Goal: Task Accomplishment & Management: Manage account settings

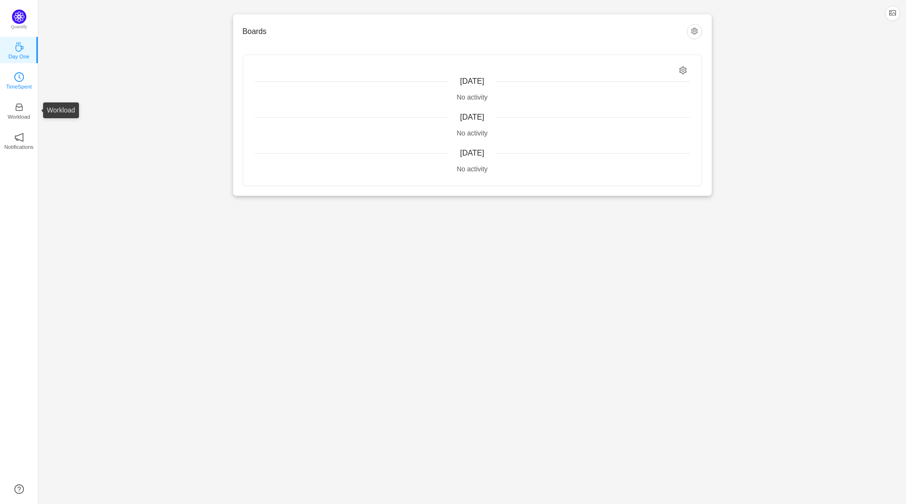
click at [22, 83] on p "TimeSpent" at bounding box center [19, 86] width 26 height 9
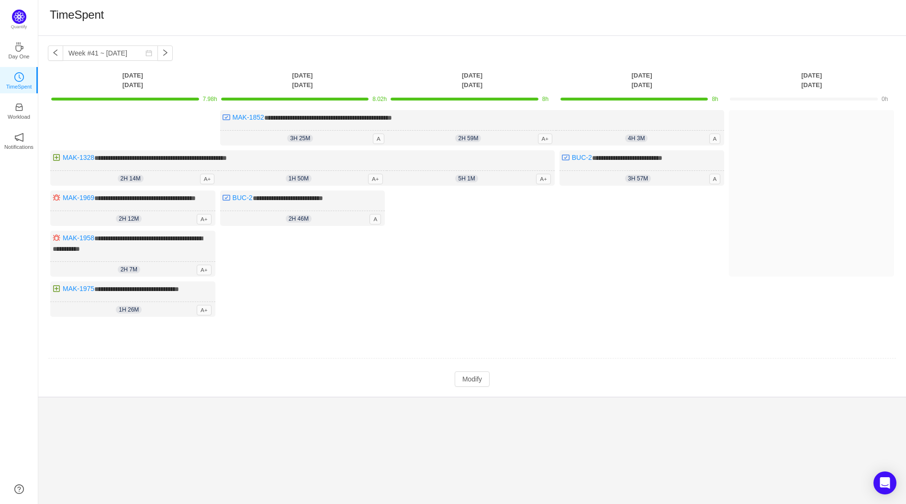
click at [25, 126] on ul "Day One TimeSpent Workload Notifications About" at bounding box center [19, 102] width 38 height 134
click at [76, 51] on input "Week #41 ~ Oct 09" at bounding box center [110, 52] width 95 height 15
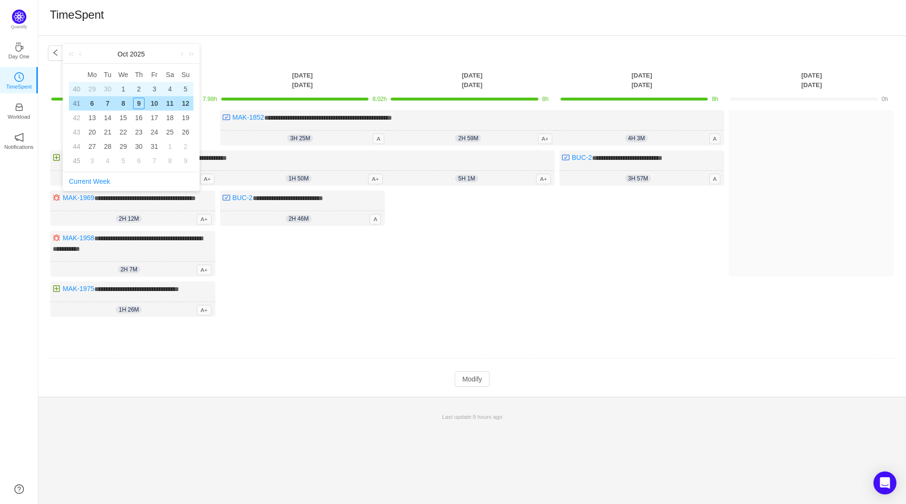
click at [124, 88] on div "1" at bounding box center [123, 88] width 11 height 11
type input "Week #40 ~ Sep 29"
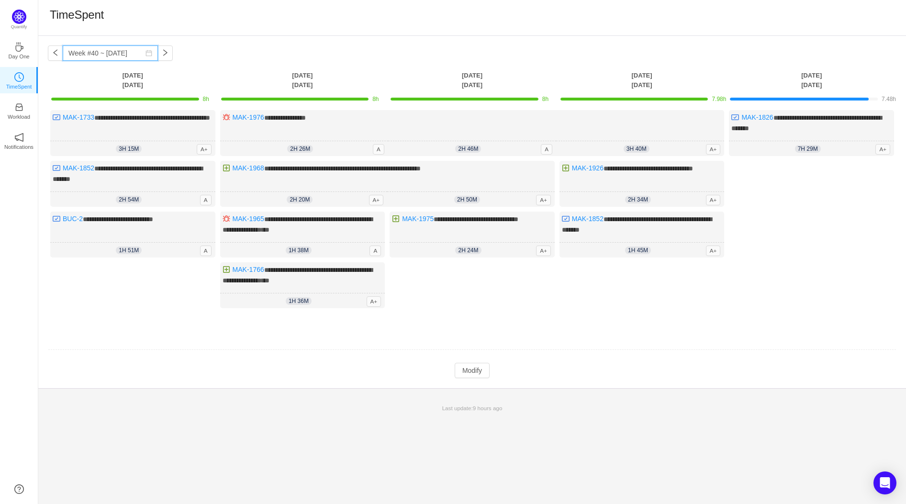
click at [147, 51] on input "Week #40 ~ Sep 29" at bounding box center [110, 52] width 95 height 15
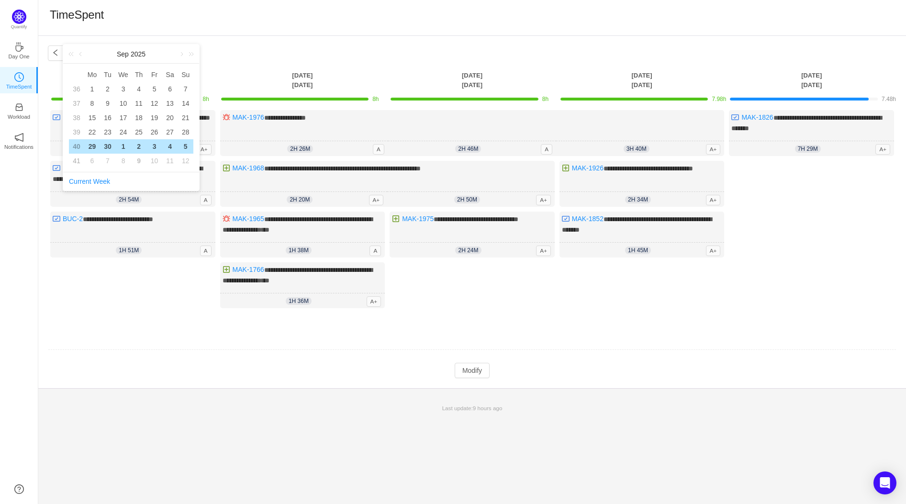
click at [228, 34] on div "TimeSpent" at bounding box center [472, 18] width 868 height 36
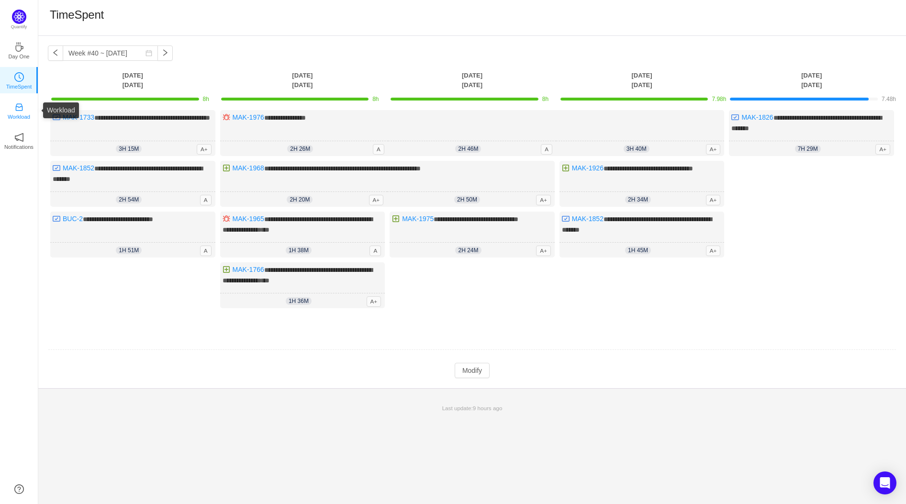
click at [11, 113] on p "Workload" at bounding box center [19, 117] width 23 height 9
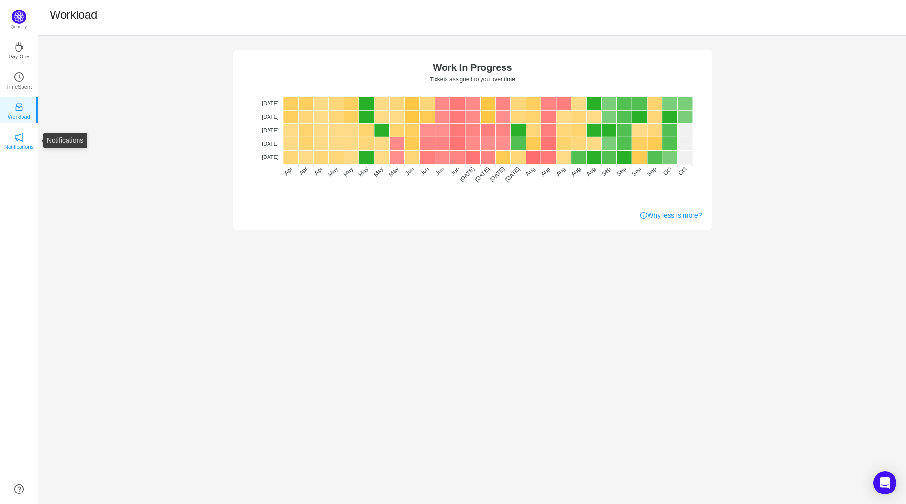
click at [17, 141] on icon "icon: notification" at bounding box center [19, 138] width 10 height 10
